Goal: Transaction & Acquisition: Purchase product/service

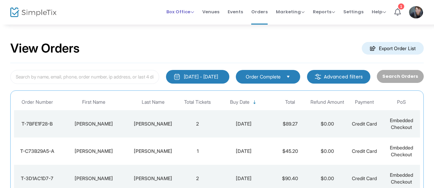
click at [183, 13] on span "Box Office" at bounding box center [180, 12] width 28 height 6
click at [186, 20] on li "Sell Tickets" at bounding box center [190, 22] width 49 height 13
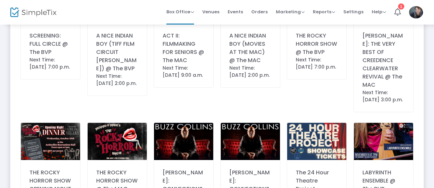
scroll to position [362, 0]
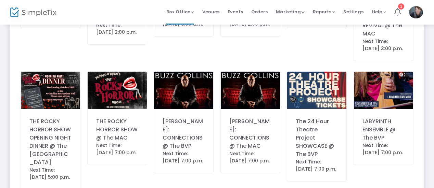
click at [110, 134] on div "THE ROCKY HORROR SHOW @ The MAC" at bounding box center [117, 130] width 42 height 25
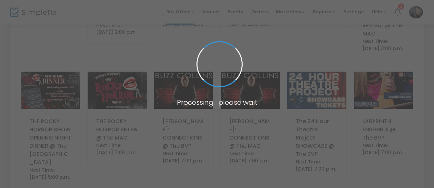
scroll to position [0, 0]
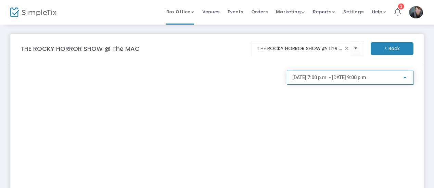
click at [318, 80] on span "[DATE] 7:00 p.m. - [DATE] 9:00 p.m." at bounding box center [329, 77] width 75 height 5
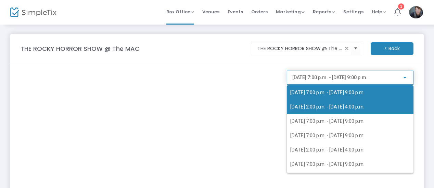
click at [322, 106] on span "[DATE] 2:00 p.m. - [DATE] 4:00 p.m." at bounding box center [327, 106] width 74 height 5
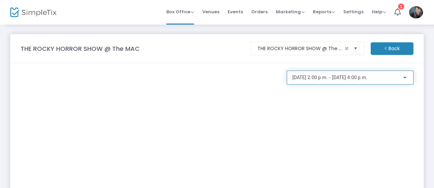
click at [313, 80] on span "[DATE] 2:00 p.m. - [DATE] 4:00 p.m." at bounding box center [329, 77] width 75 height 5
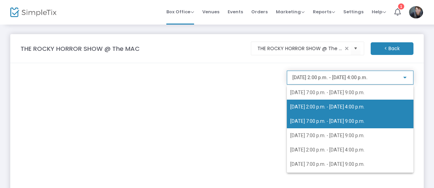
click at [318, 121] on span "[DATE] 7:00 p.m. - [DATE] 9:00 p.m." at bounding box center [327, 121] width 74 height 5
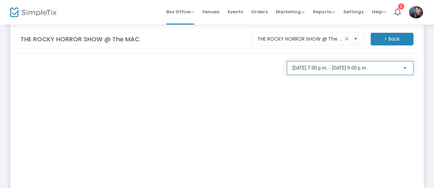
scroll to position [8, 0]
